Goal: Task Accomplishment & Management: Complete application form

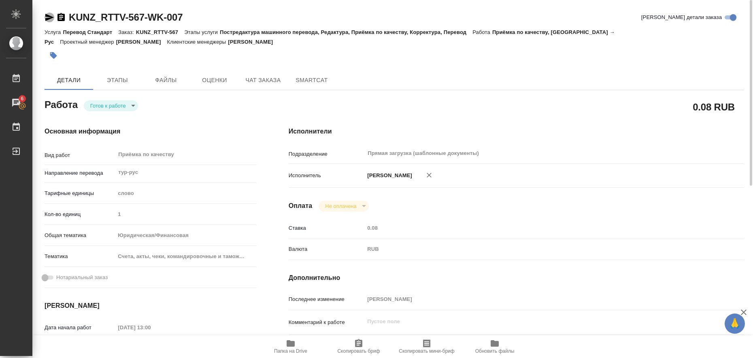
click at [49, 17] on icon "button" at bounding box center [49, 17] width 8 height 7
click at [51, 53] on icon "button" at bounding box center [53, 55] width 7 height 7
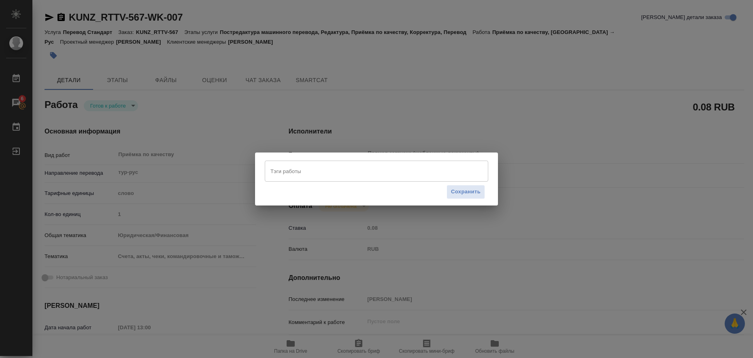
click at [296, 171] on input "Тэги работы" at bounding box center [368, 171] width 201 height 14
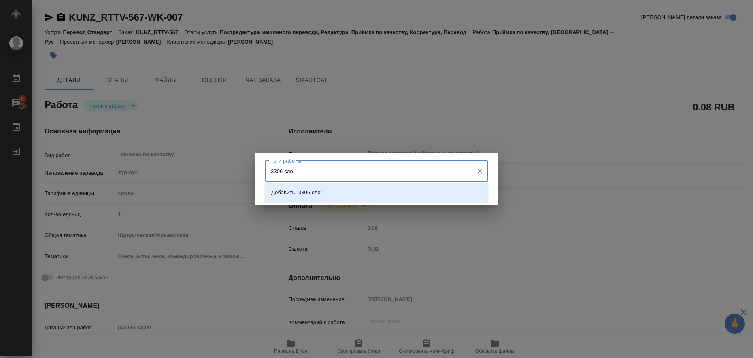
type input "3306 слов"
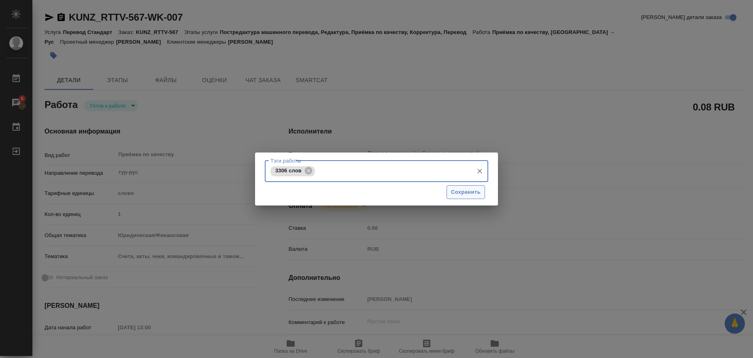
click at [467, 188] on span "Сохранить" at bounding box center [466, 192] width 30 height 9
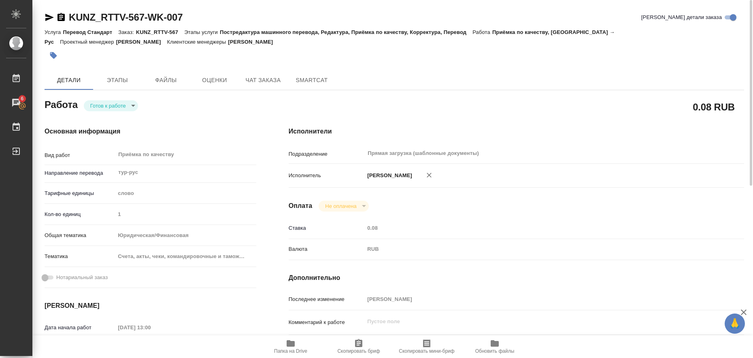
type input "readyForWork"
type input "тур-рус"
type input "5a8b1489cc6b4906c91bfd90"
type input "1"
type input "yr-fn"
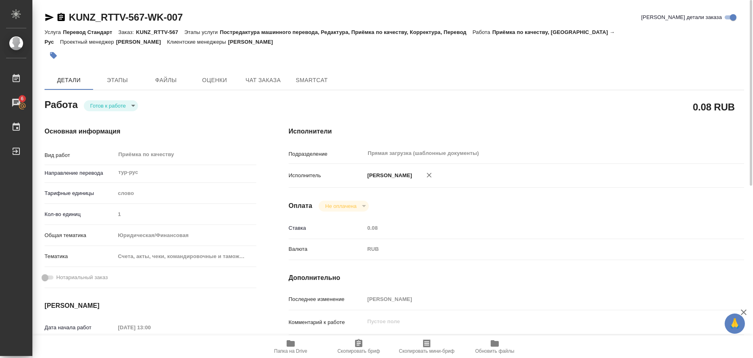
type input "5f647205b73bc97568ca66c0"
type input "15.08.2025 13:00"
type input "18.08.2025 15:00"
type input "Прямая загрузка (шаблонные документы)"
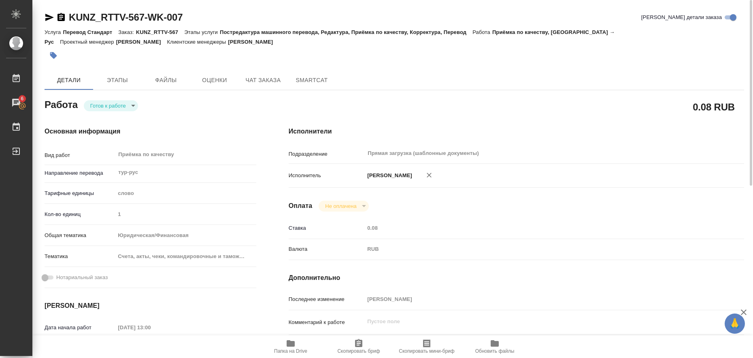
type input "notPayed"
type input "0.08"
type input "RUB"
type input "[PERSON_NAME]"
type input "KUNZ_RTTV-567"
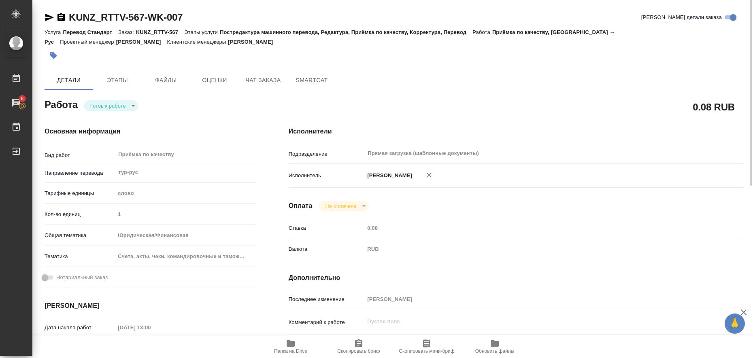
type input "Перевод Стандарт"
type input "Постредактура машинного перевода, Редактура, Приёмка по качеству, Корректура, П…"
type input "Веселова Юлия"
type input "Петрова Валерия"
type input "/Clients/RT/Orders/KUNZ_RTTV-567"
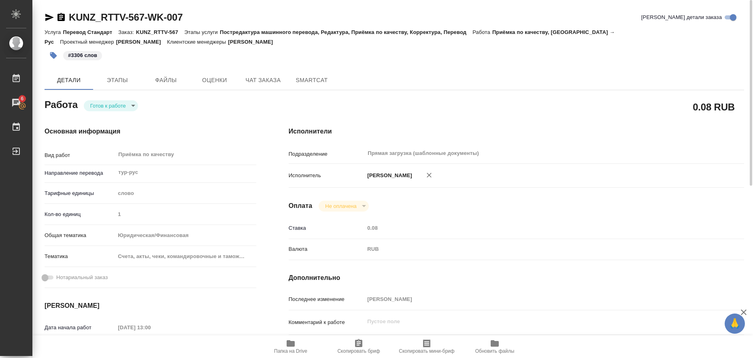
click at [133, 107] on body "🙏 .cls-1 fill:#fff; AWATERA Liubitskaia Olga Работы 6 Чаты График Выйти KUNZ_RT…" at bounding box center [376, 179] width 753 height 358
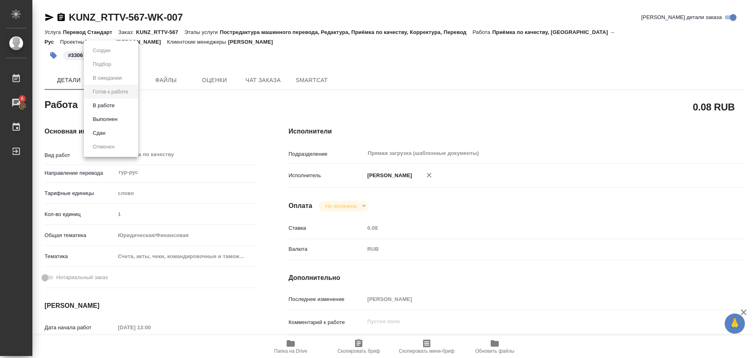
click at [123, 121] on li "Выполнен" at bounding box center [111, 120] width 54 height 14
type textarea "x"
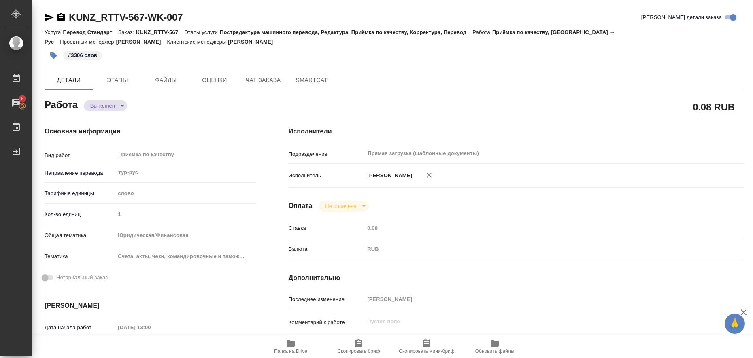
type textarea "x"
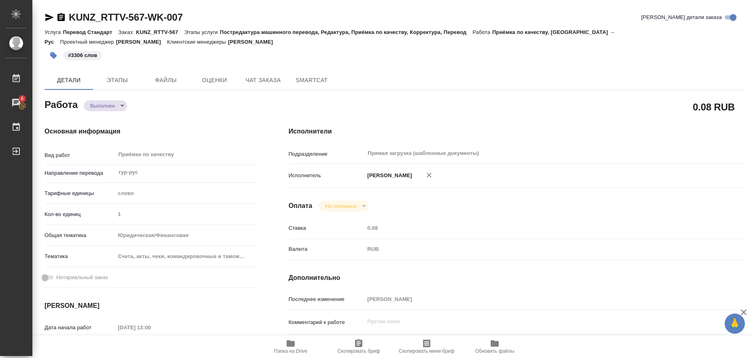
type textarea "x"
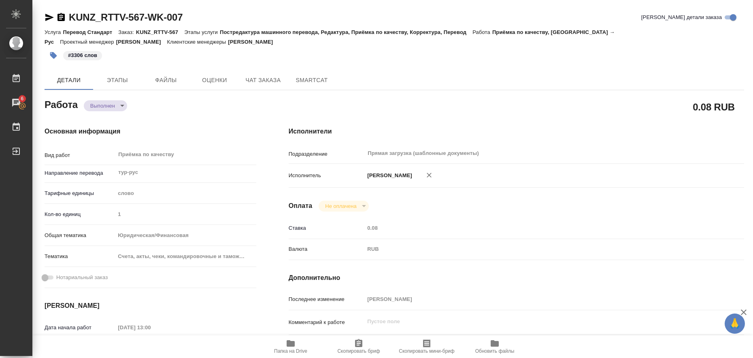
type textarea "x"
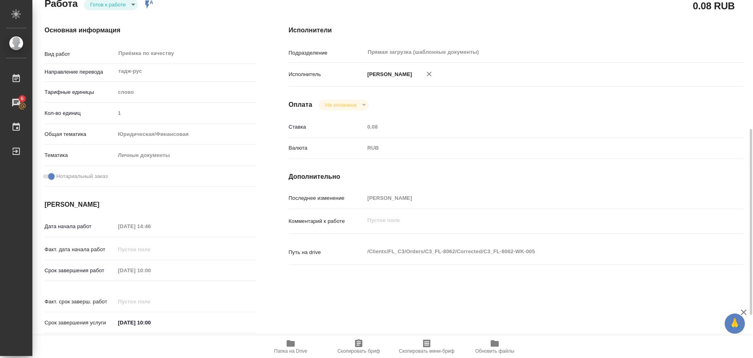
scroll to position [152, 0]
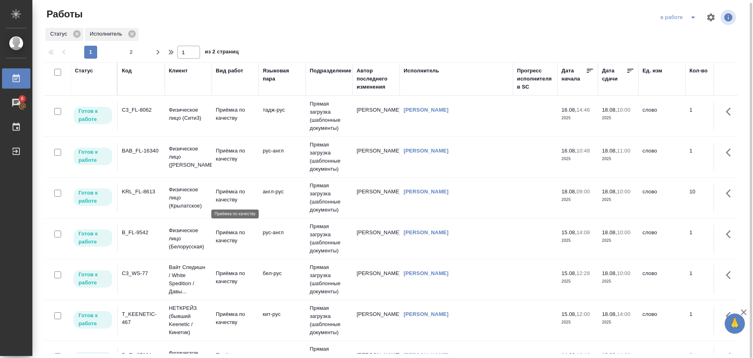
click at [236, 197] on p "Приёмка по качеству" at bounding box center [235, 196] width 39 height 16
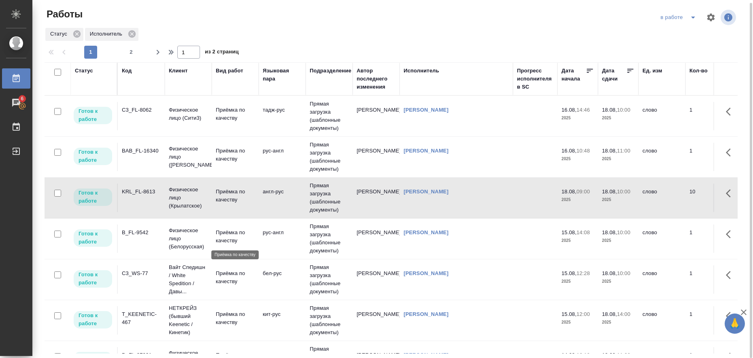
click at [232, 238] on p "Приёмка по качеству" at bounding box center [235, 237] width 39 height 16
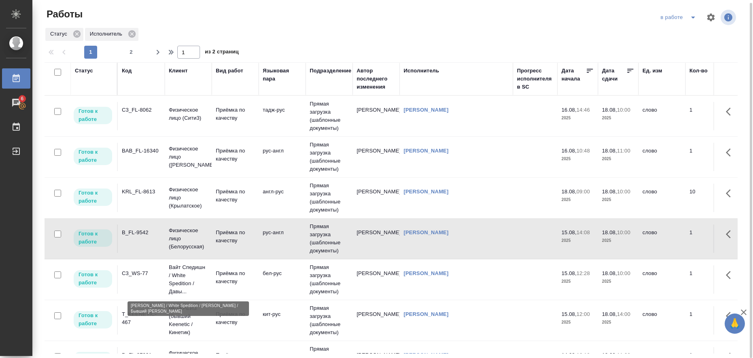
click at [200, 273] on p "Вайт Спедишн / White Spedition / Давы..." at bounding box center [188, 279] width 39 height 32
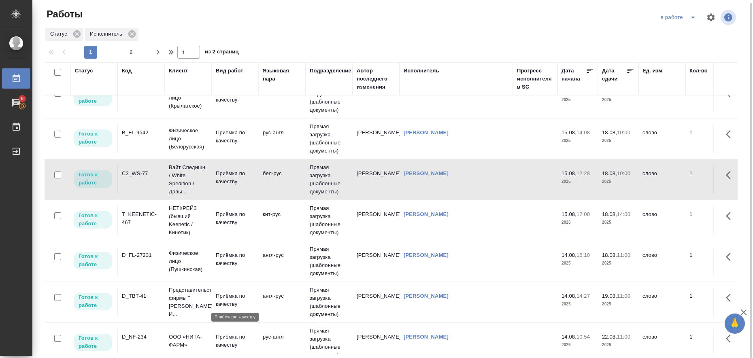
scroll to position [101, 0]
click at [168, 29] on td "НЕТКРЕЙЗ (бывший Keenetic / Кинетик)" at bounding box center [188, 15] width 47 height 28
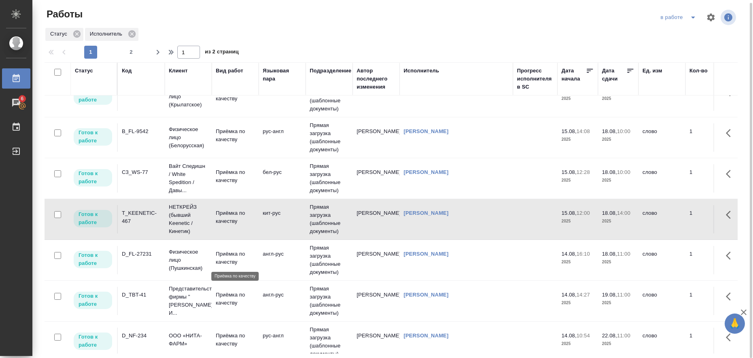
click at [235, 259] on p "Приёмка по качеству" at bounding box center [235, 258] width 39 height 16
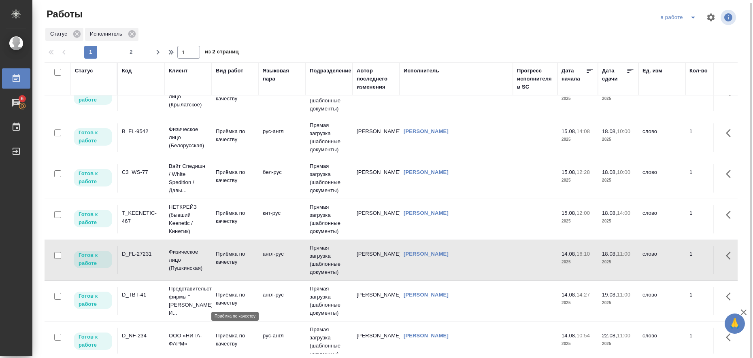
scroll to position [202, 0]
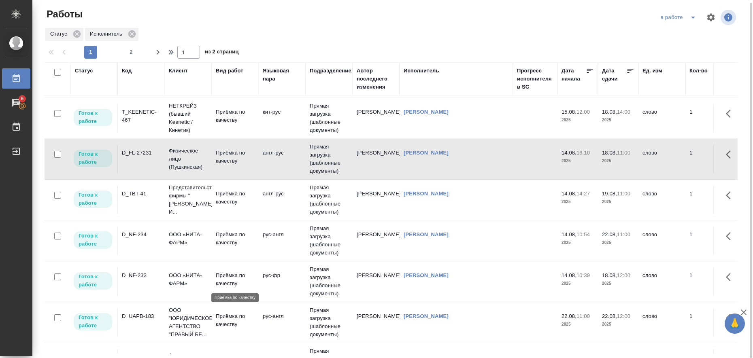
click at [232, 282] on p "Приёмка по качеству" at bounding box center [235, 280] width 39 height 16
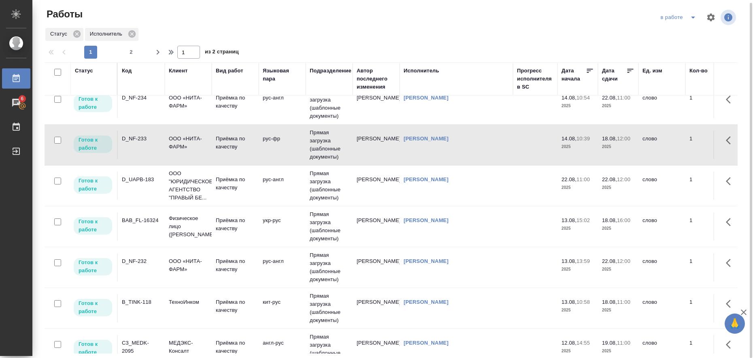
scroll to position [354, 0]
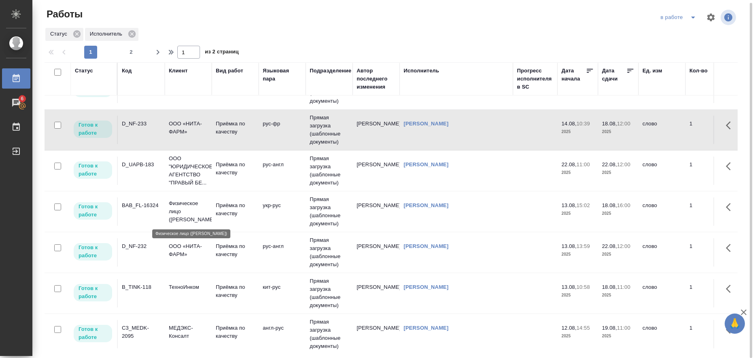
click at [196, 204] on p "Физическое лицо (Бабушкинская)" at bounding box center [188, 212] width 39 height 24
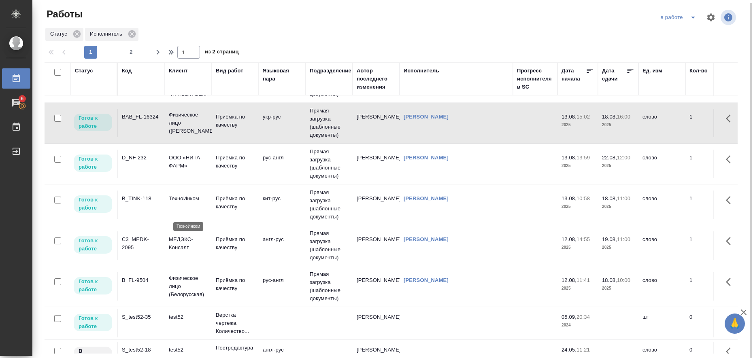
scroll to position [455, 0]
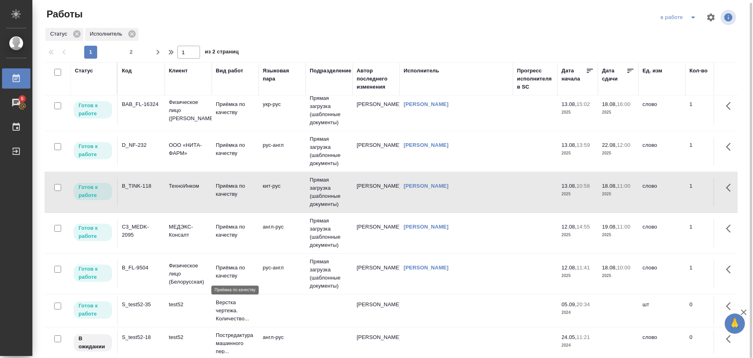
click at [254, 271] on p "Приёмка по качеству" at bounding box center [235, 272] width 39 height 16
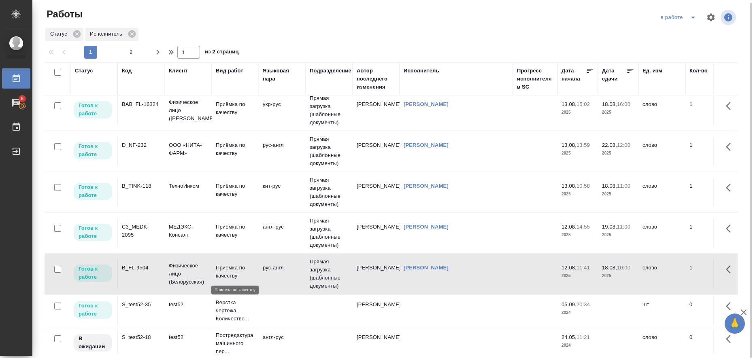
click at [254, 271] on p "Приёмка по качеству" at bounding box center [235, 272] width 39 height 16
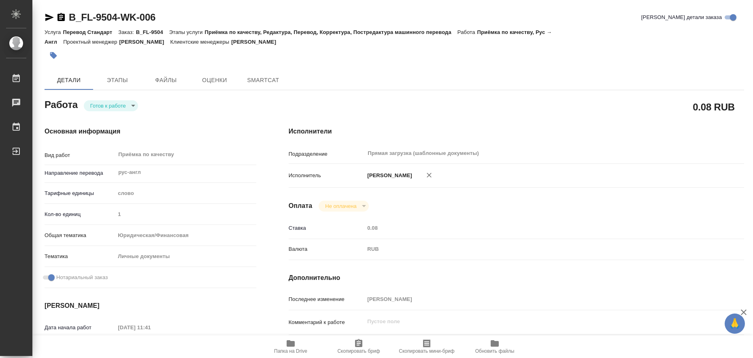
type textarea "x"
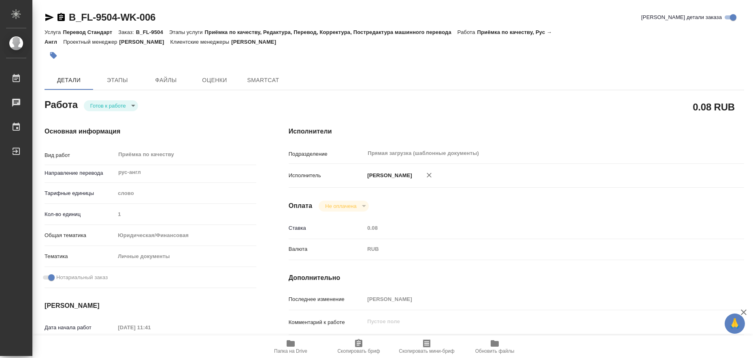
type textarea "x"
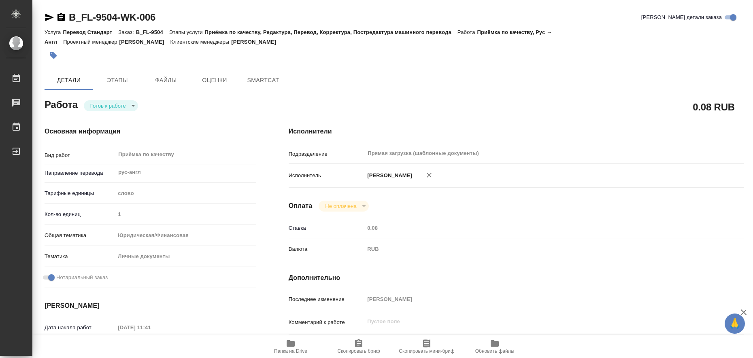
type textarea "x"
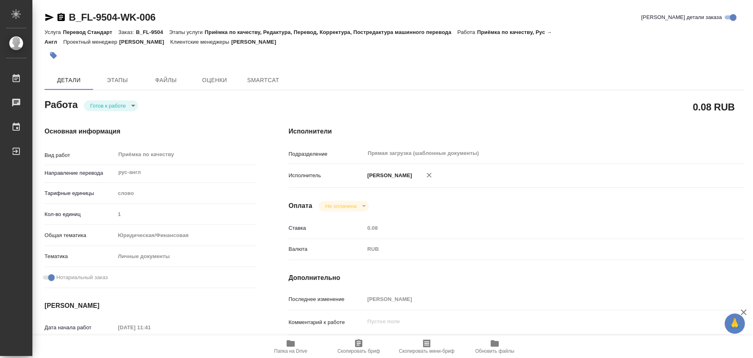
type textarea "x"
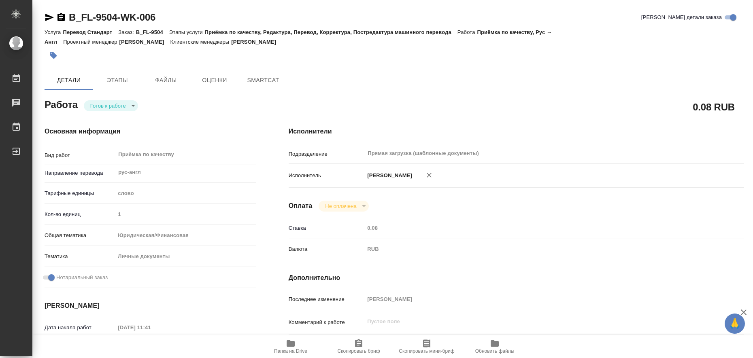
type textarea "x"
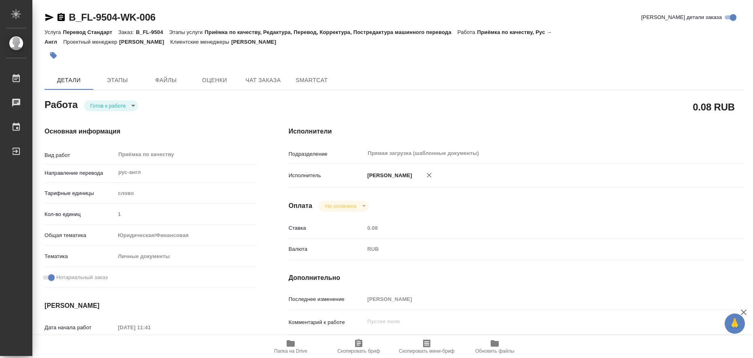
type textarea "x"
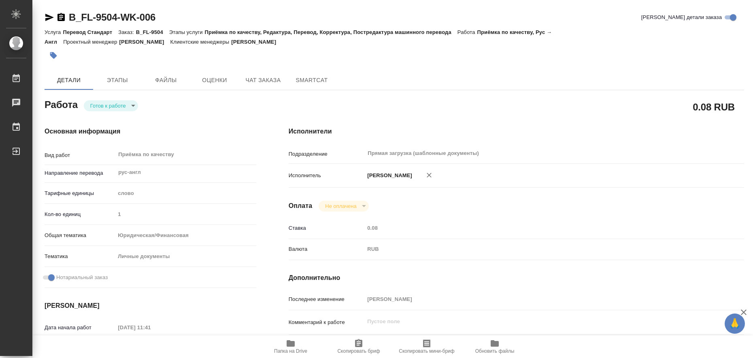
scroll to position [202, 0]
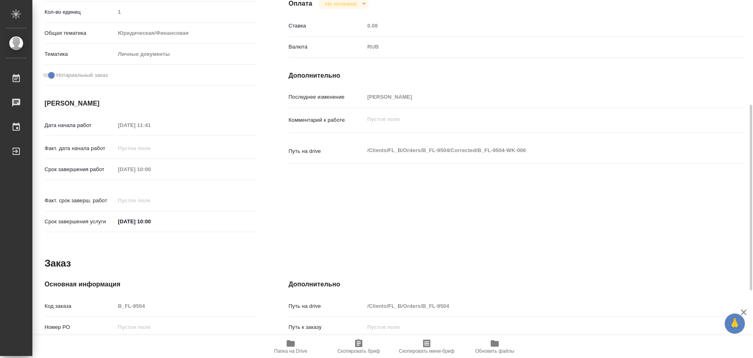
type textarea "x"
